Goal: Task Accomplishment & Management: Use online tool/utility

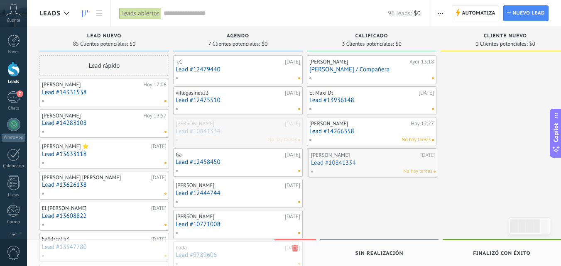
drag, startPoint x: 237, startPoint y: 136, endPoint x: 372, endPoint y: 167, distance: 138.3
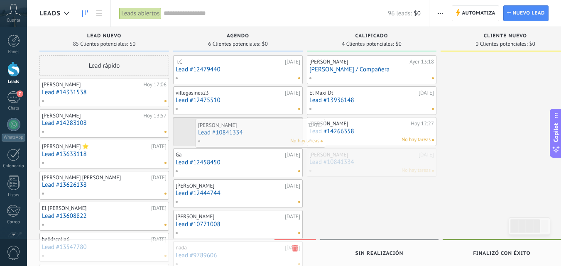
drag, startPoint x: 351, startPoint y: 172, endPoint x: 239, endPoint y: 143, distance: 115.6
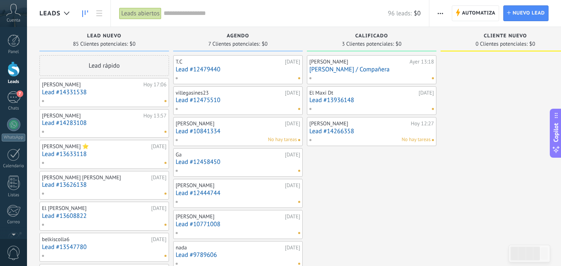
click at [556, 22] on div "Automatiza Nueva difusión" at bounding box center [496, 13] width 132 height 27
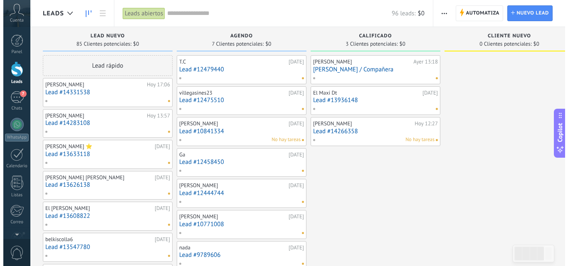
scroll to position [2, 0]
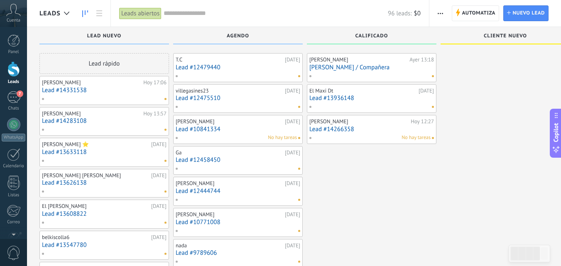
click at [342, 89] on div "El Maxi Dt" at bounding box center [363, 91] width 107 height 7
click at [355, 97] on link "Lead #13936148" at bounding box center [372, 98] width 125 height 7
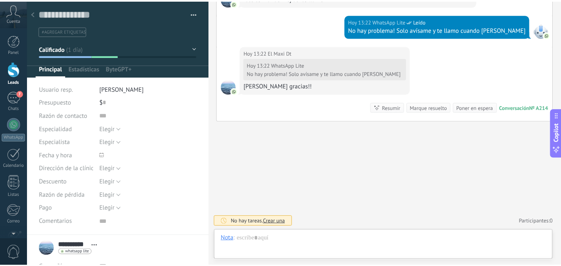
scroll to position [8, 0]
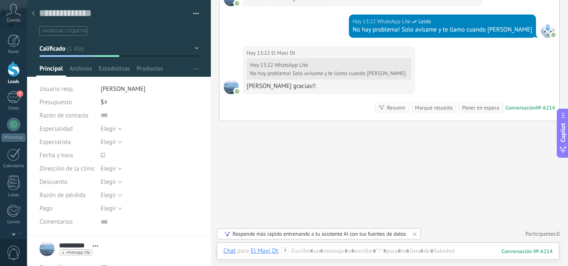
click at [12, 61] on div "Panel Leads 7 Chats WhatsApp Clientes" at bounding box center [13, 176] width 27 height 284
click at [14, 64] on div at bounding box center [13, 69] width 12 height 15
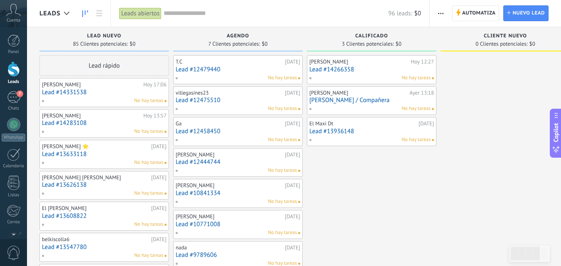
click at [224, 76] on div "No hay tareas" at bounding box center [236, 77] width 122 height 7
drag, startPoint x: 224, startPoint y: 76, endPoint x: 193, endPoint y: 56, distance: 36.7
click at [193, 56] on div "T.C [DATE] Lead #12479440 No hay tareas" at bounding box center [238, 69] width 130 height 29
click at [18, 47] on link "Panel" at bounding box center [13, 44] width 27 height 20
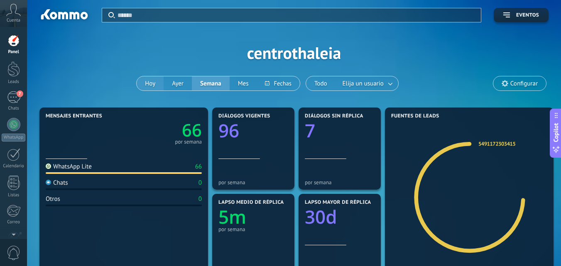
click at [146, 83] on button "Hoy" at bounding box center [150, 83] width 27 height 14
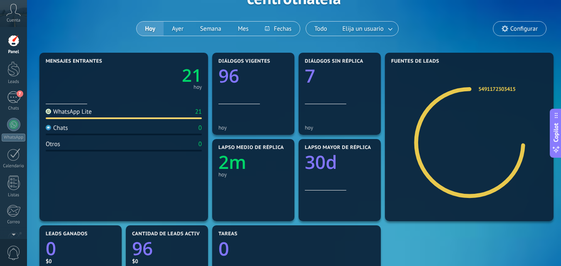
scroll to position [56, 0]
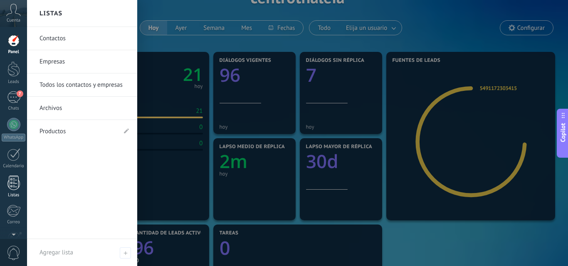
click at [12, 186] on div at bounding box center [13, 183] width 12 height 15
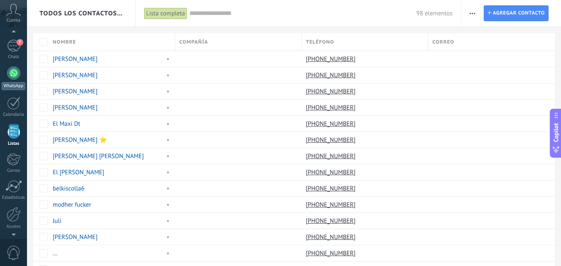
click at [23, 79] on link "WhatsApp" at bounding box center [13, 78] width 27 height 24
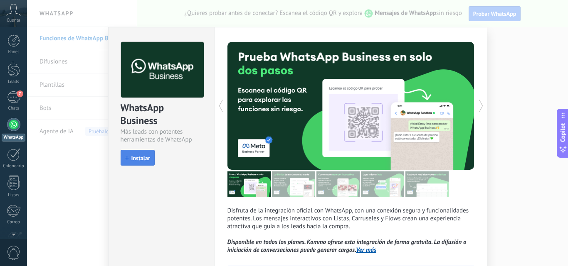
click at [131, 154] on button "Instalar" at bounding box center [138, 158] width 34 height 16
